Goal: Transaction & Acquisition: Purchase product/service

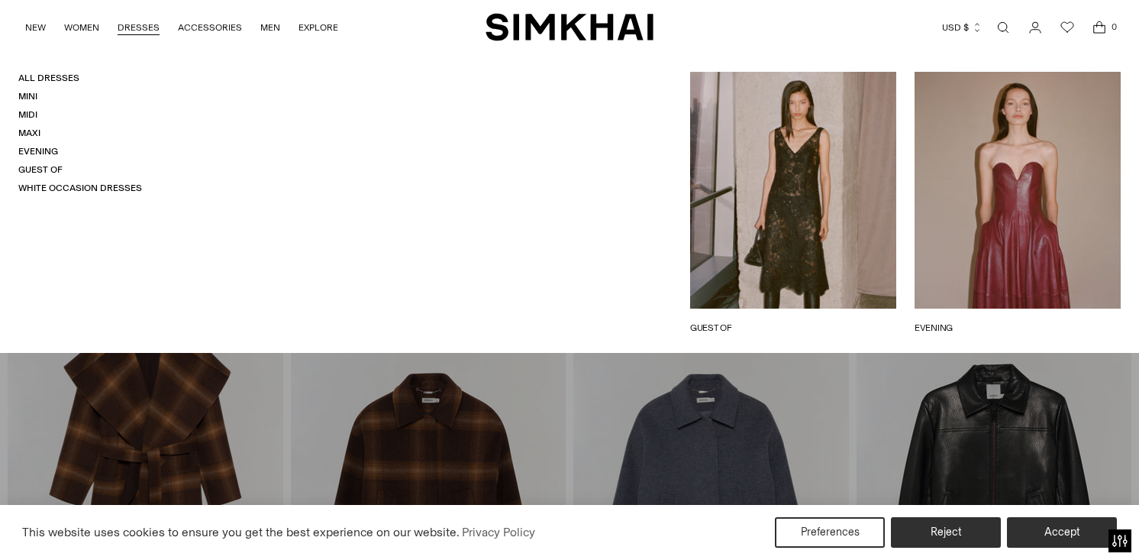
scroll to position [622, 0]
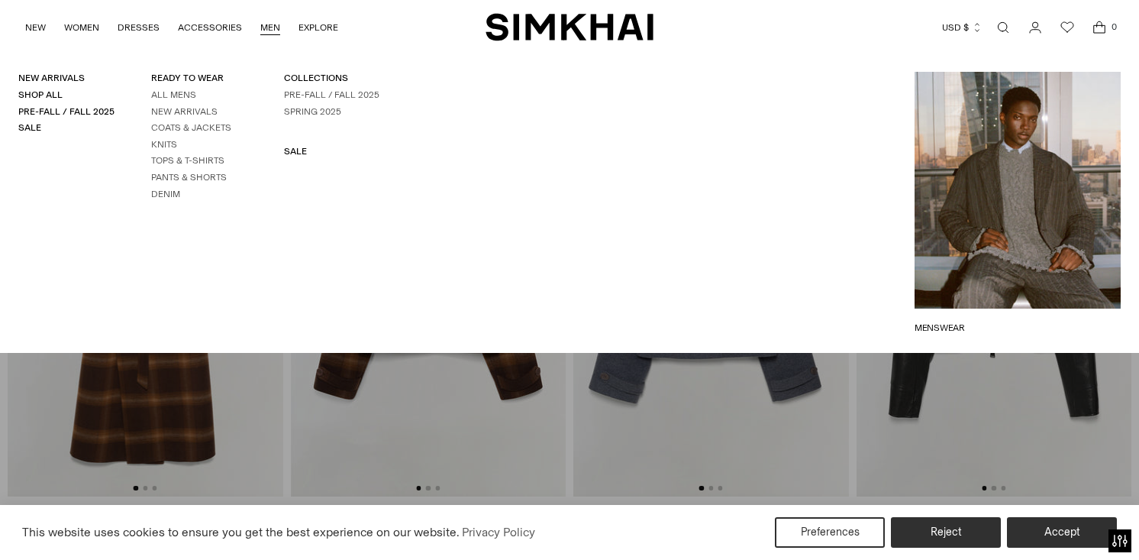
click at [268, 27] on link "MEN" at bounding box center [270, 28] width 20 height 34
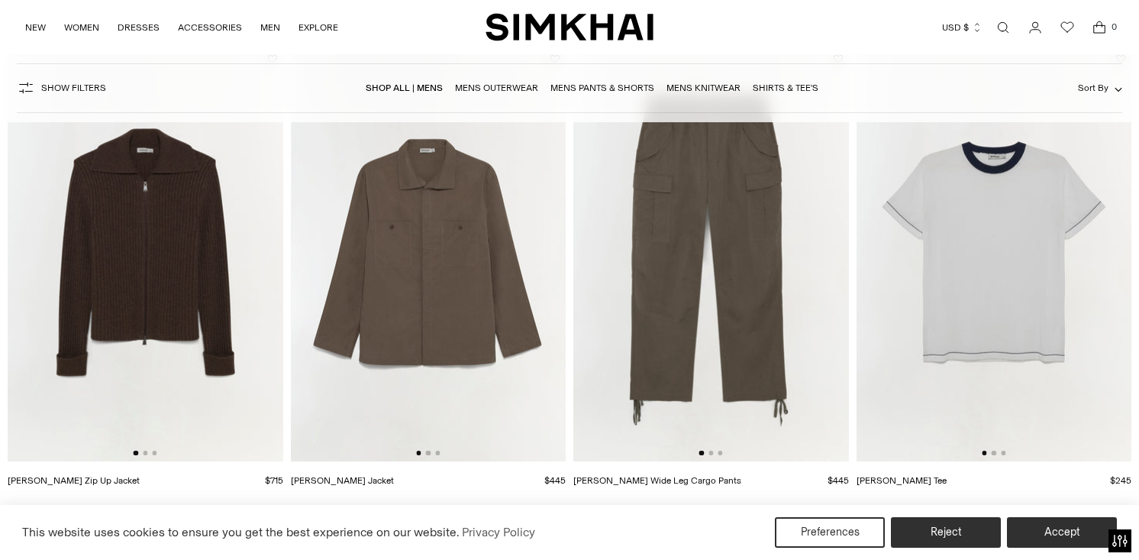
click at [709, 324] on img at bounding box center [711, 254] width 276 height 413
click at [513, 333] on img at bounding box center [429, 254] width 276 height 413
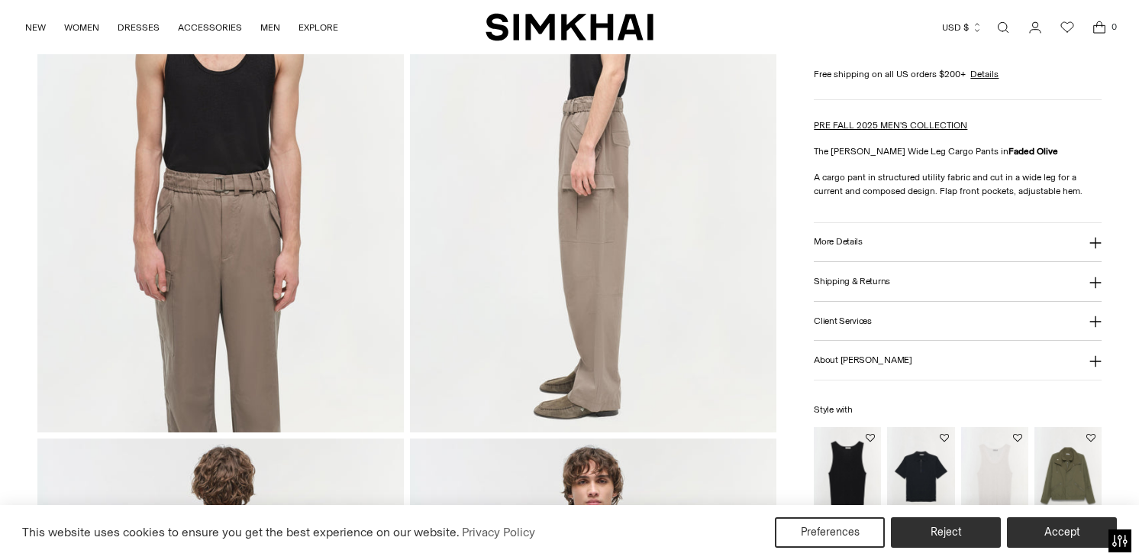
scroll to position [807, 0]
